Goal: Find specific page/section: Find specific page/section

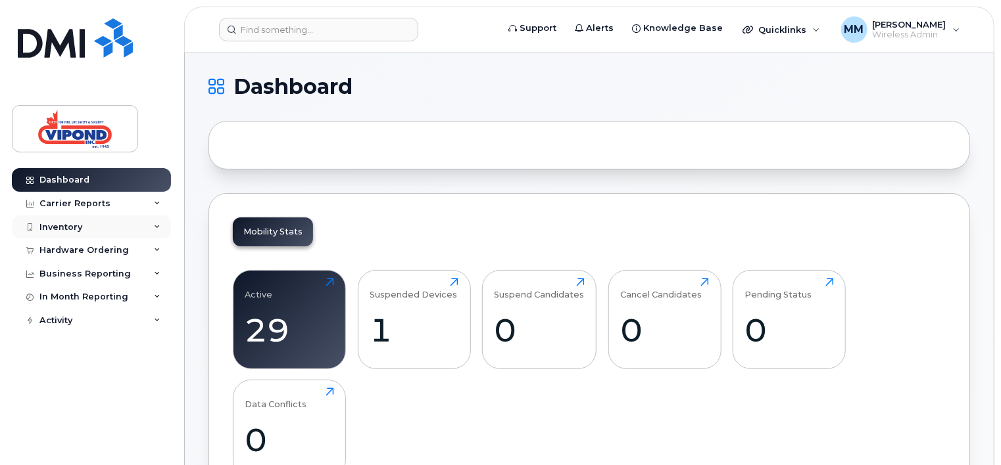
click at [68, 230] on div "Inventory" at bounding box center [60, 227] width 43 height 11
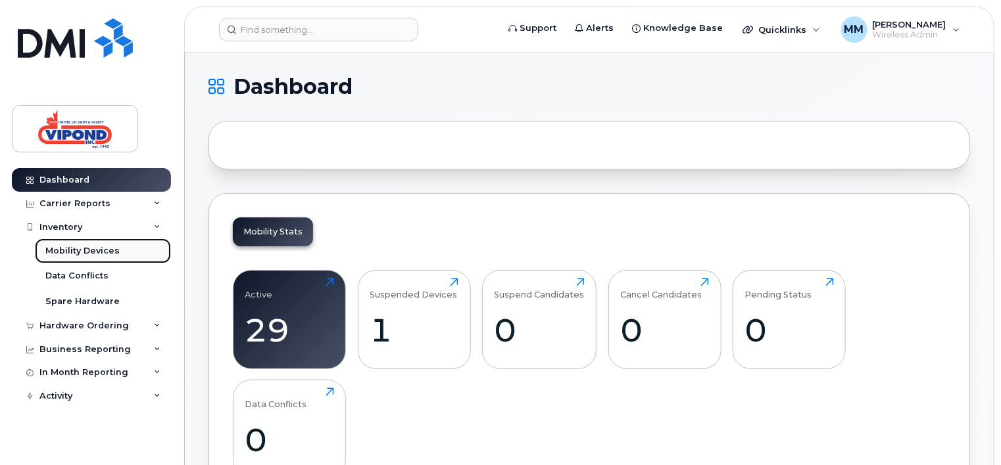
click at [88, 255] on div "Mobility Devices" at bounding box center [82, 251] width 74 height 12
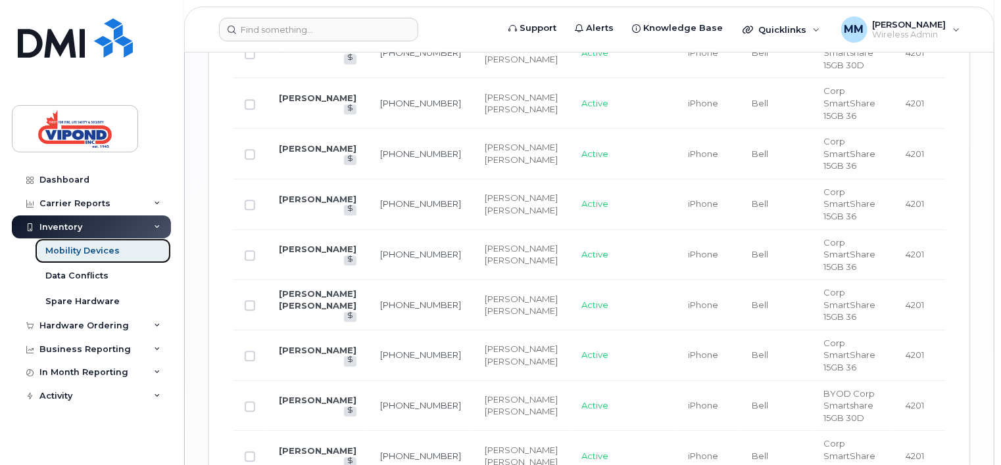
scroll to position [1675, 0]
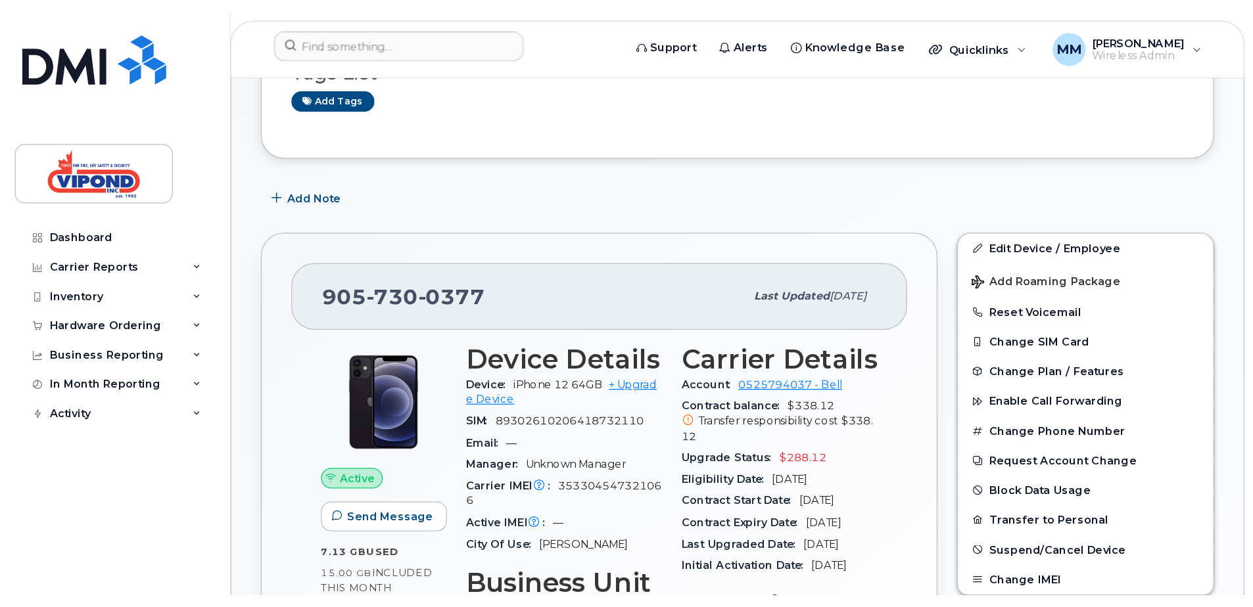
scroll to position [197, 0]
